Goal: Task Accomplishment & Management: Use online tool/utility

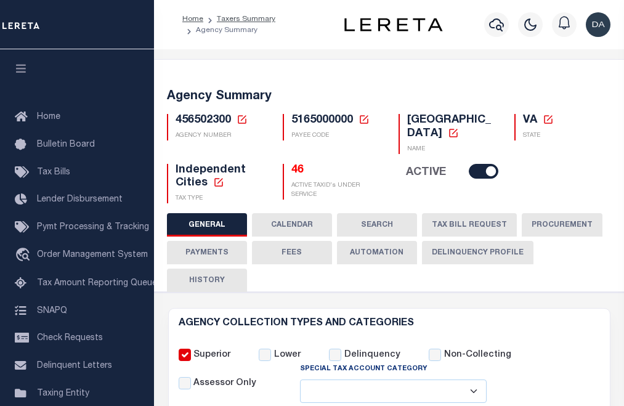
select select
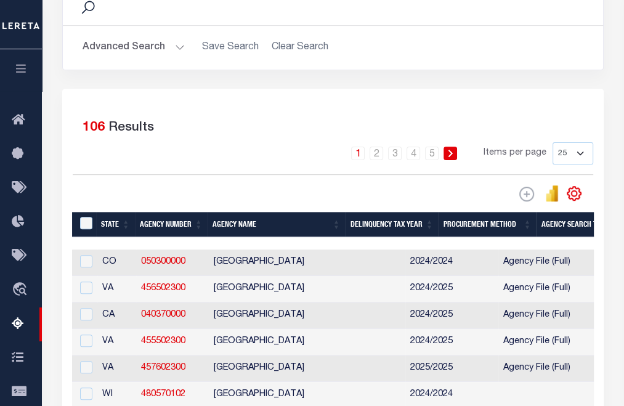
scroll to position [0, 1254]
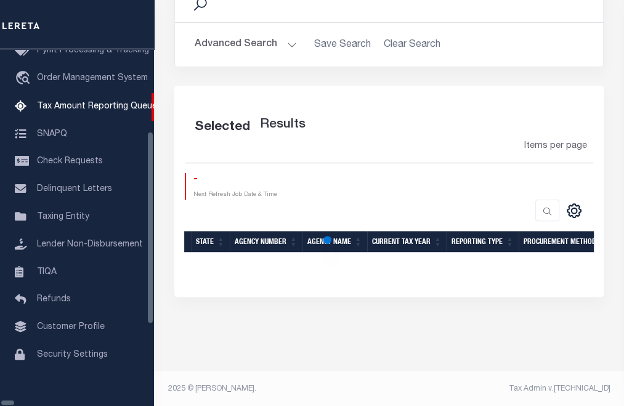
scroll to position [187, 0]
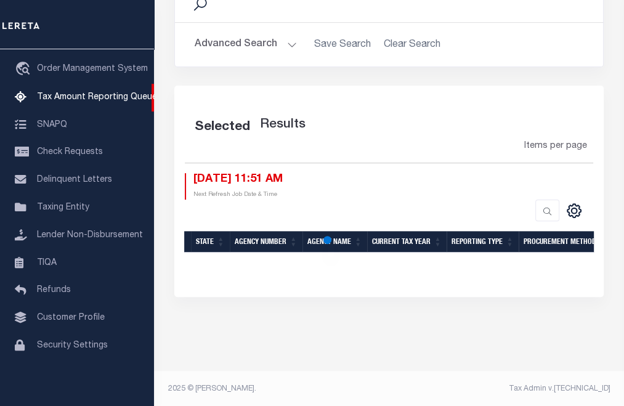
select select "100"
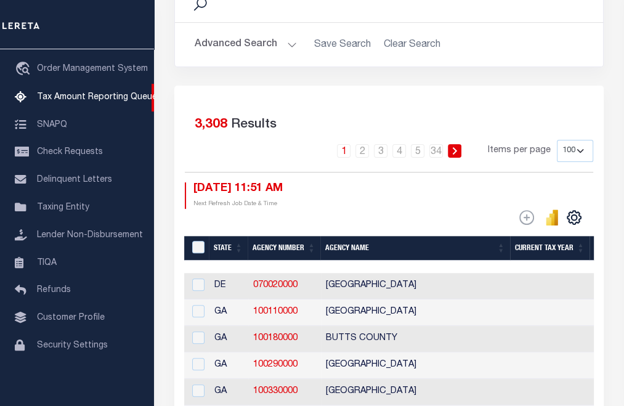
scroll to position [0, 0]
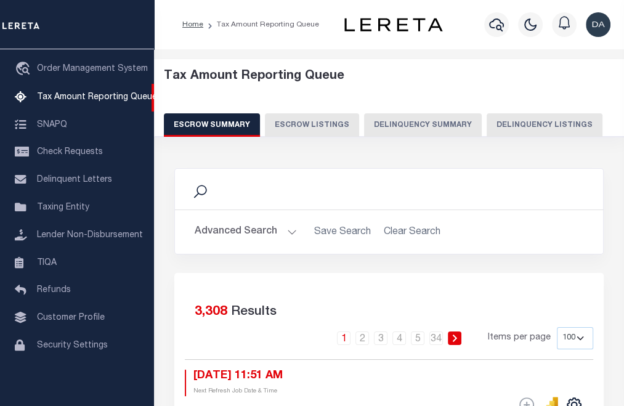
click at [411, 117] on button "Delinquency Summary" at bounding box center [423, 124] width 118 height 23
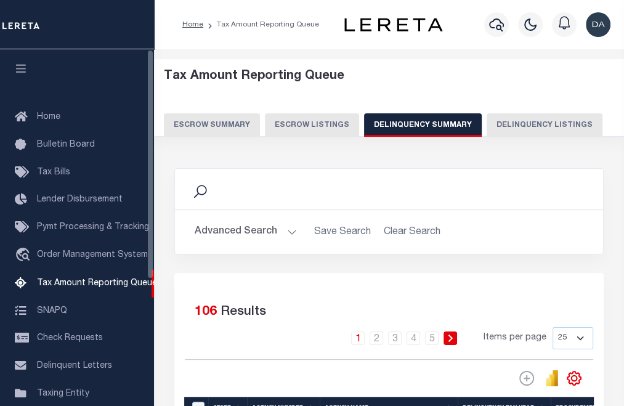
click at [23, 75] on button "button" at bounding box center [21, 70] width 42 height 42
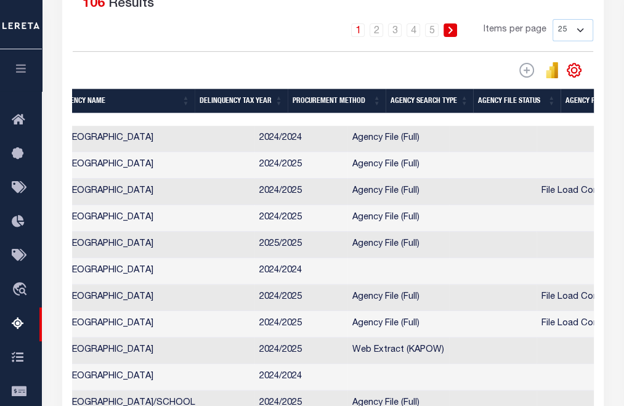
scroll to position [0, 289]
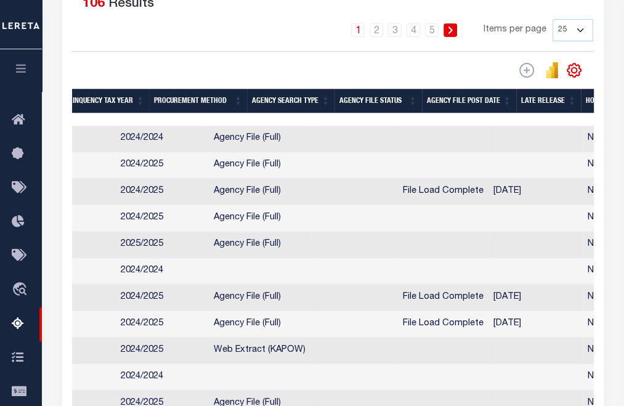
drag, startPoint x: 280, startPoint y: 214, endPoint x: 353, endPoint y: 202, distance: 73.6
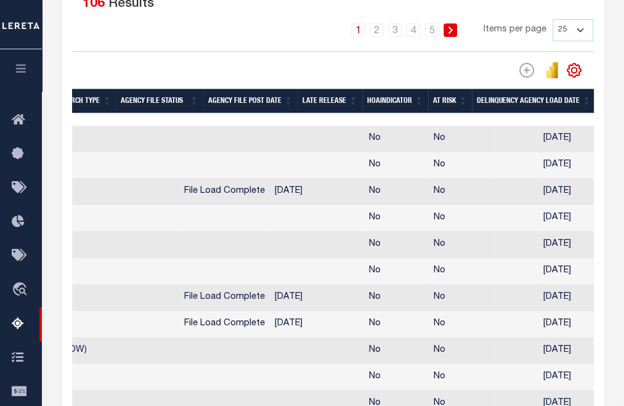
scroll to position [0, 584]
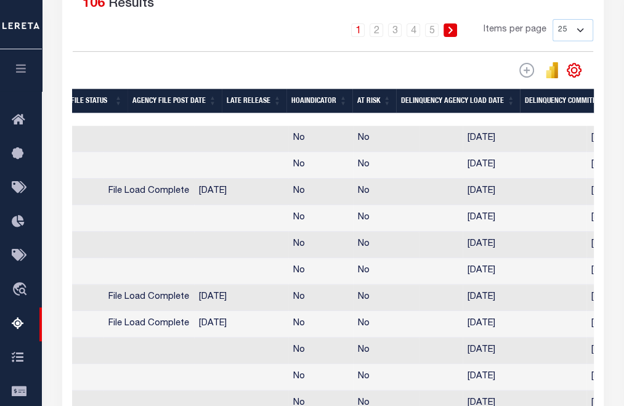
drag, startPoint x: 340, startPoint y: 199, endPoint x: 440, endPoint y: 195, distance: 99.8
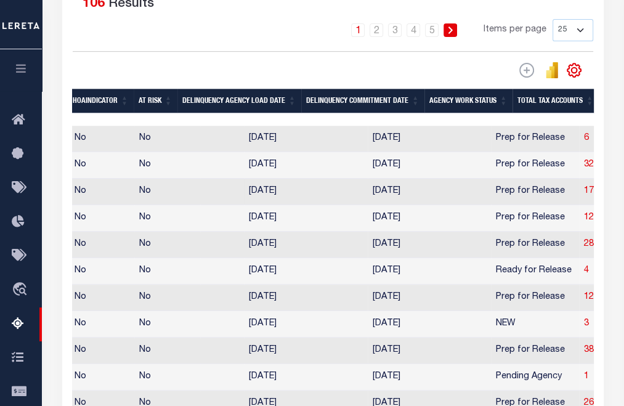
scroll to position [0, 980]
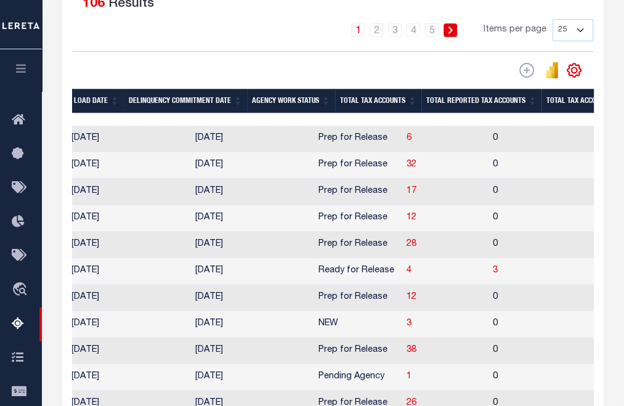
drag, startPoint x: 369, startPoint y: 187, endPoint x: 474, endPoint y: 184, distance: 104.8
click at [488, 139] on td "0" at bounding box center [548, 139] width 120 height 26
checkbox input "true"
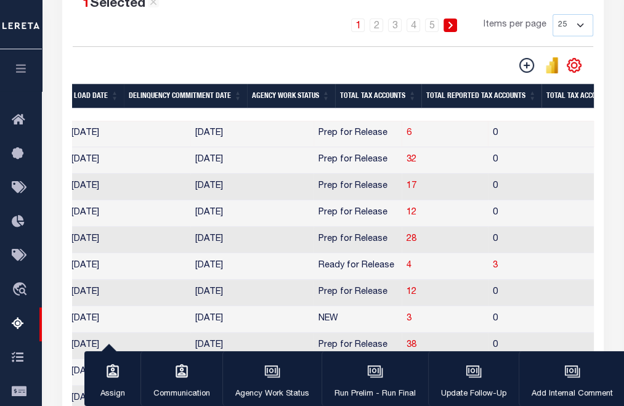
click at [488, 157] on td "0" at bounding box center [548, 160] width 120 height 26
checkbox input "true"
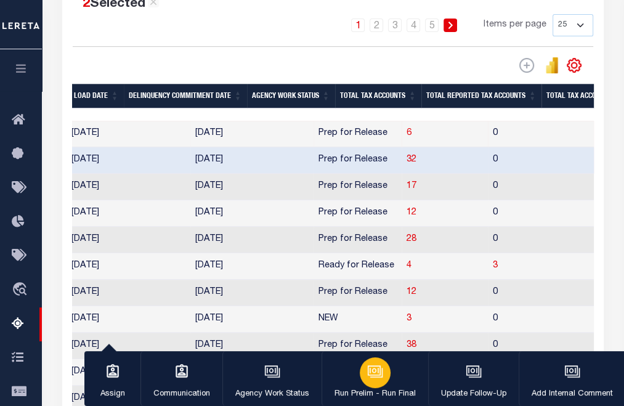
click at [368, 375] on icon "button" at bounding box center [374, 370] width 13 height 10
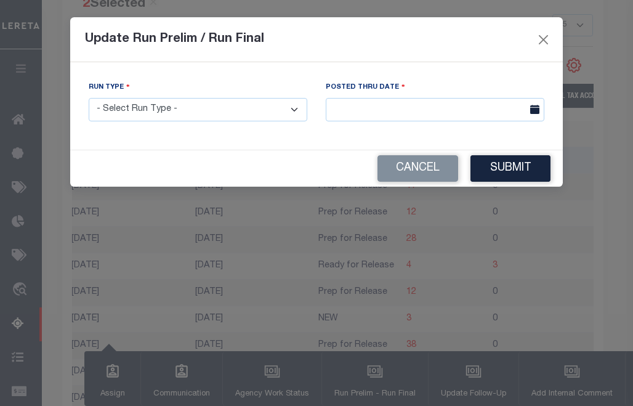
click at [218, 108] on select "- Select Run Type - Prelim Run Final Run" at bounding box center [198, 110] width 219 height 24
select select "P"
click at [89, 99] on select "- Select Run Type - Prelim Run Final Run" at bounding box center [198, 110] width 219 height 24
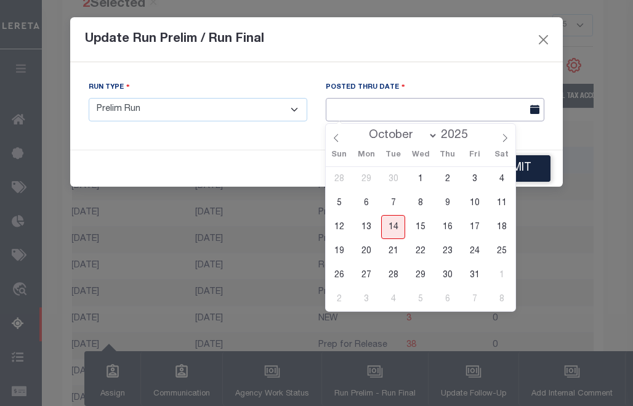
click at [411, 111] on input "text" at bounding box center [435, 110] width 219 height 24
click at [396, 236] on span "14" at bounding box center [393, 227] width 24 height 24
type input "[DATE]"
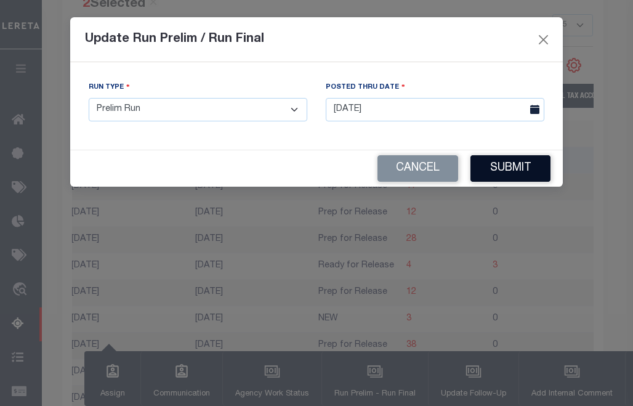
click at [530, 164] on button "Submit" at bounding box center [510, 168] width 80 height 26
